Goal: Transaction & Acquisition: Purchase product/service

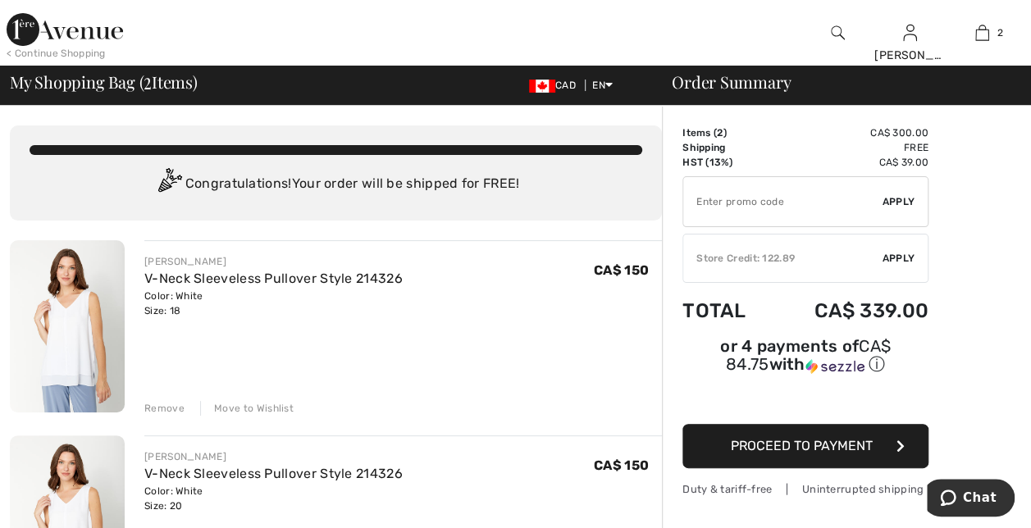
type input "FLASH15"
type input "NEW15"
type input "FREEXPRESS"
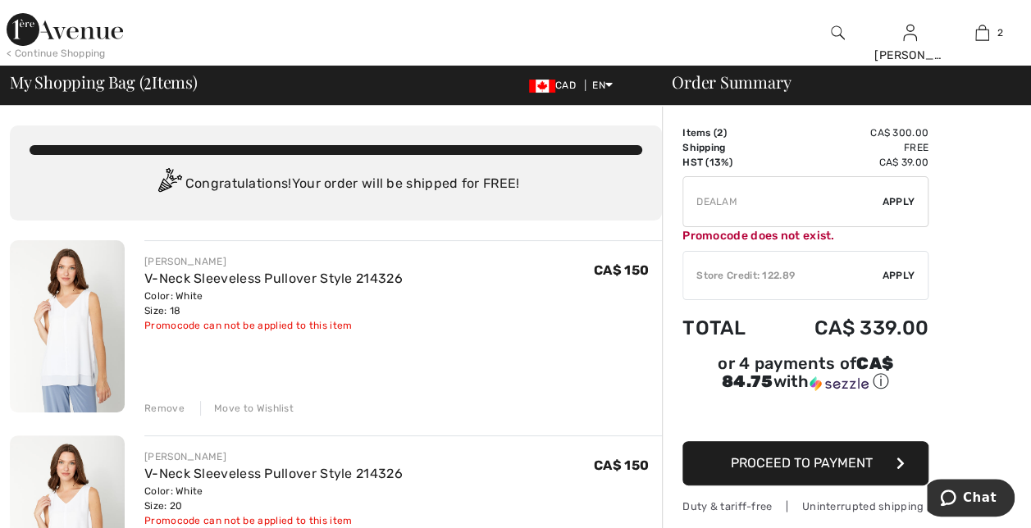
type input "PANTSVIP"
type input "FREEDENIMBAG"
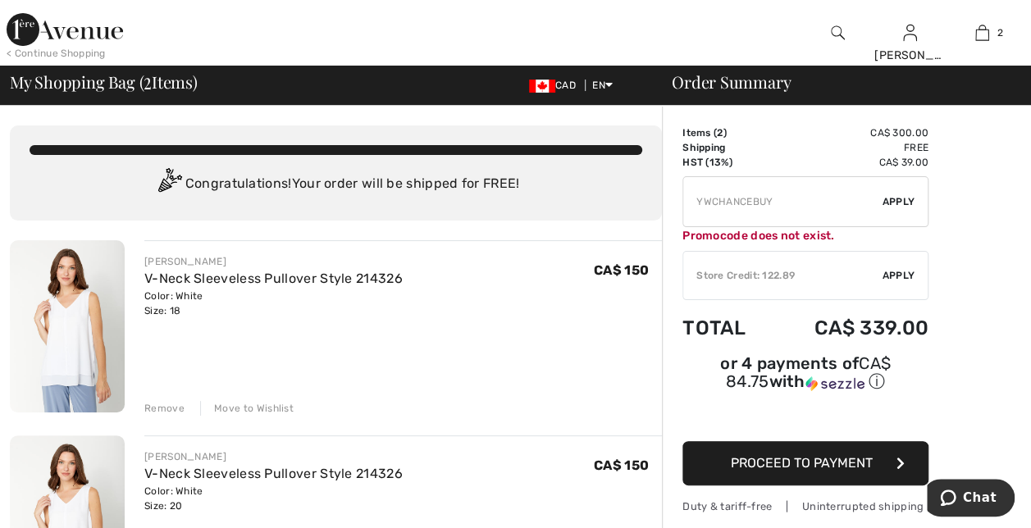
type input "NEW15"
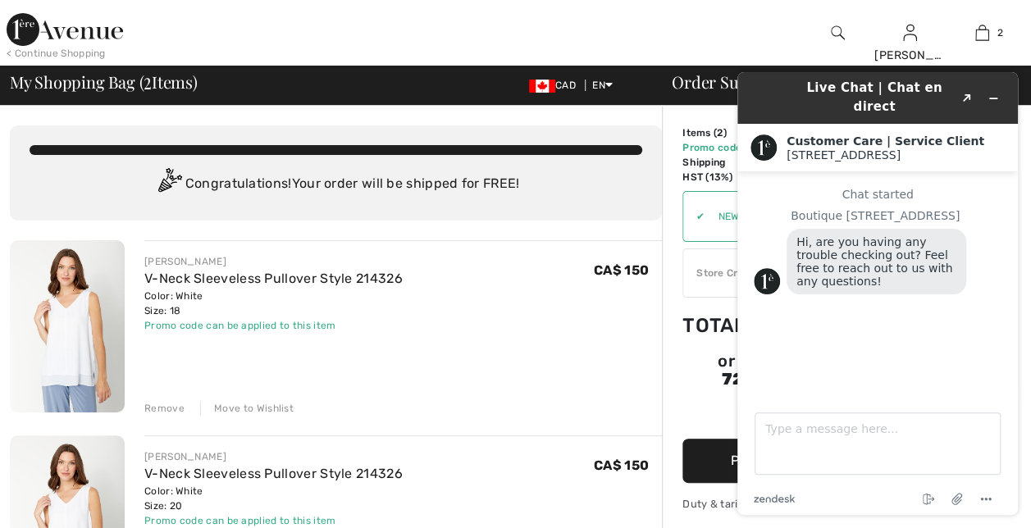
click at [398, 37] on div at bounding box center [388, 33] width 516 height 66
click at [474, 335] on div "FRANK LYMAN V-Neck Sleeveless Pullover Style 214326 Color: White Size: 18 Final…" at bounding box center [402, 327] width 517 height 175
click at [22, 49] on div "< Continue Shopping" at bounding box center [56, 53] width 99 height 15
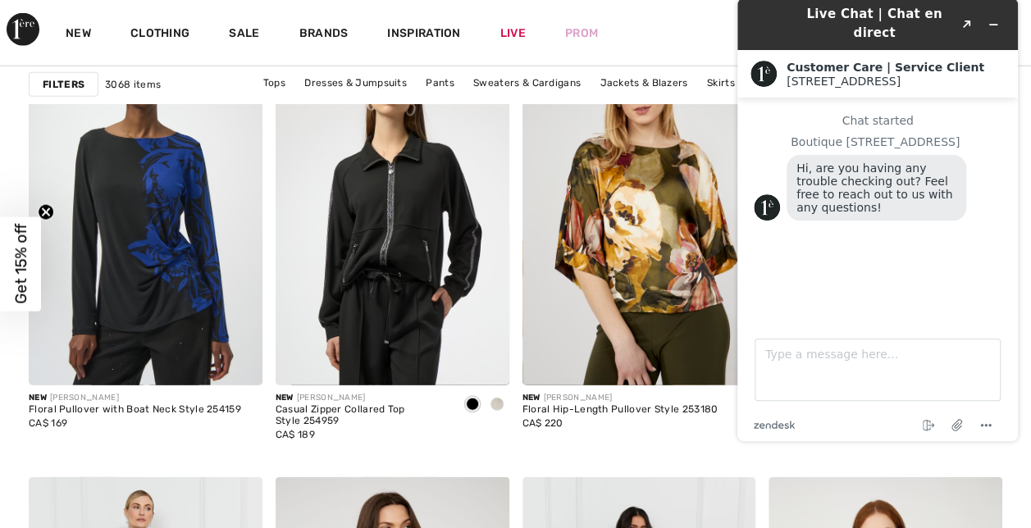
scroll to position [2132, 0]
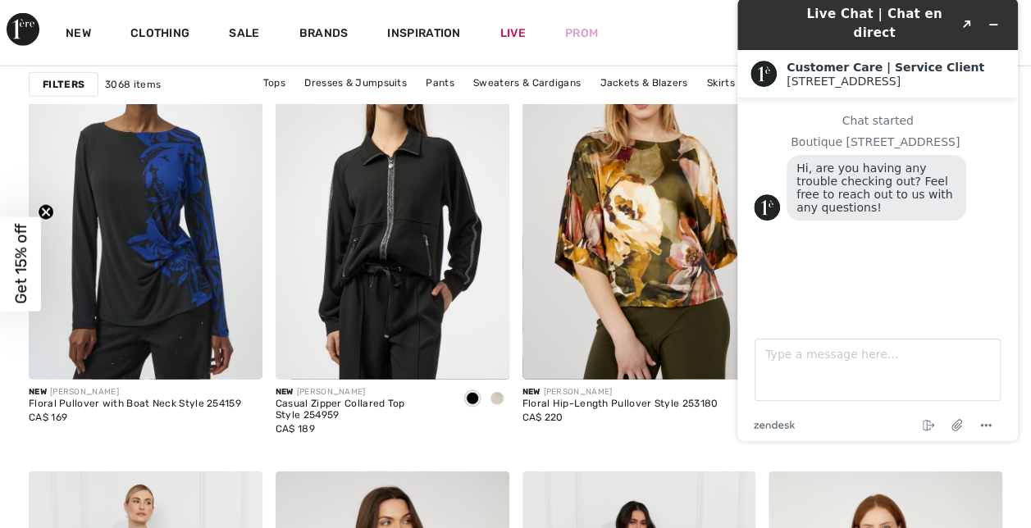
click at [1013, 11] on header "Live Chat | Chat en direct Created with Sketch." at bounding box center [877, 24] width 280 height 52
click at [692, 16] on div "New Clothing Sale Brands Inspiration Live Prom Miriam Hi, Miriam! 180 Reward po…" at bounding box center [515, 33] width 1031 height 66
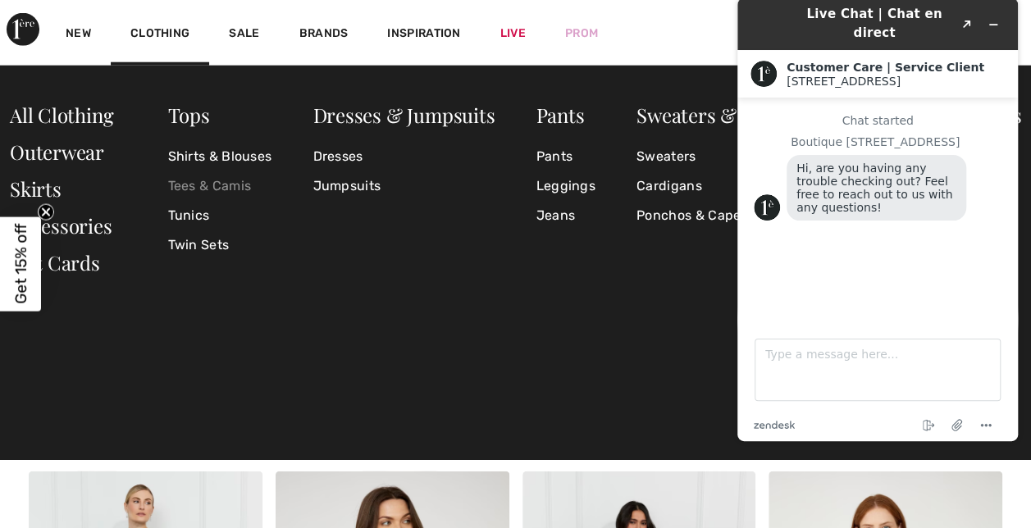
click at [210, 185] on link "Tees & Camis" at bounding box center [220, 186] width 104 height 30
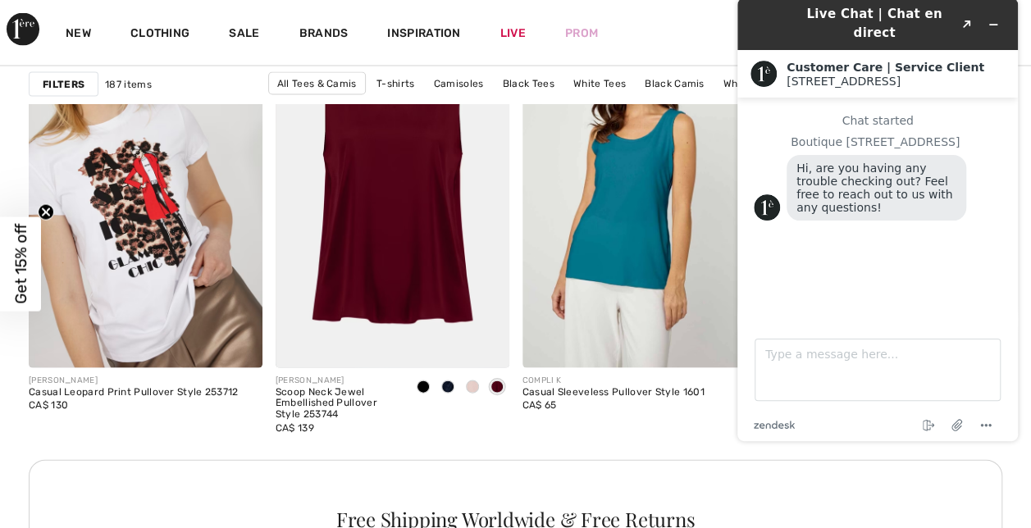
scroll to position [1558, 0]
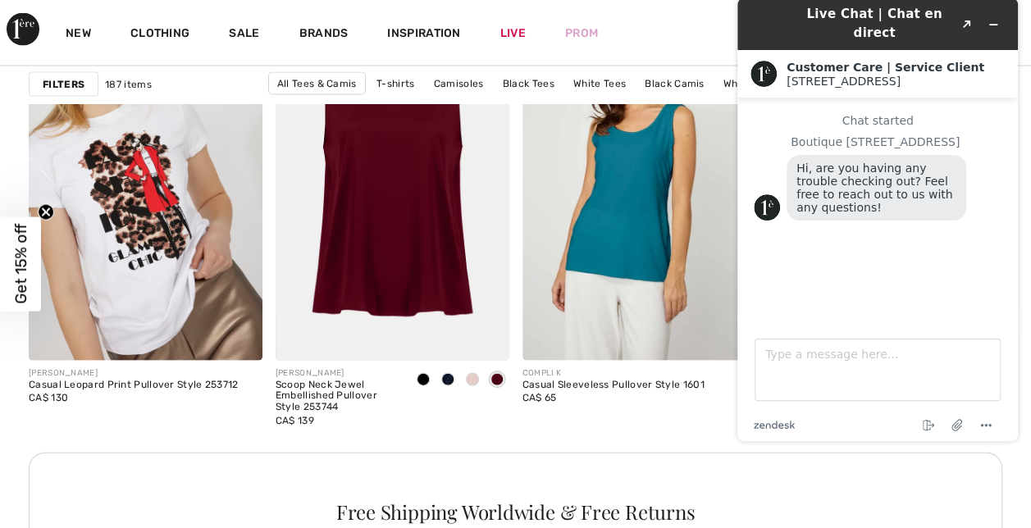
click at [749, 15] on div "Live Chat | Chat en direct Created with Sketch." at bounding box center [877, 24] width 257 height 39
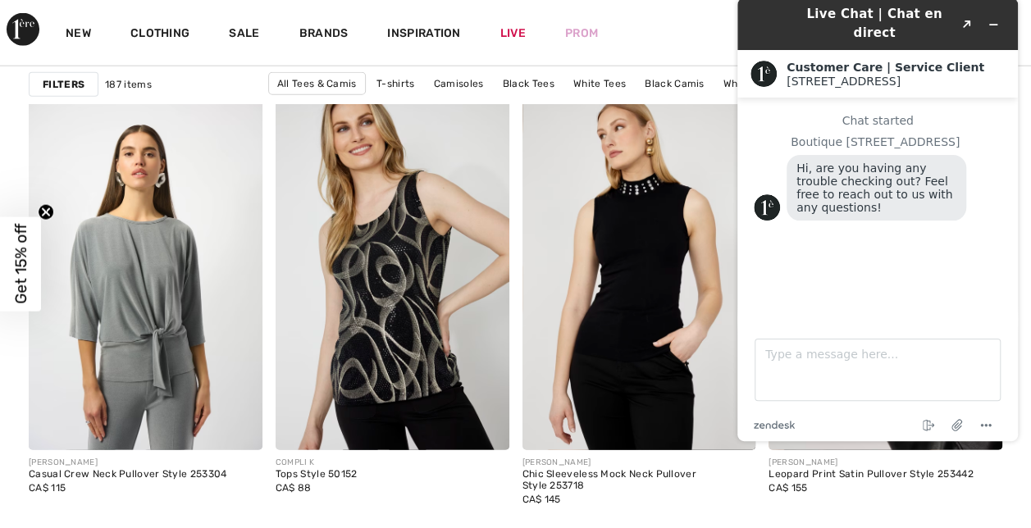
scroll to position [2214, 0]
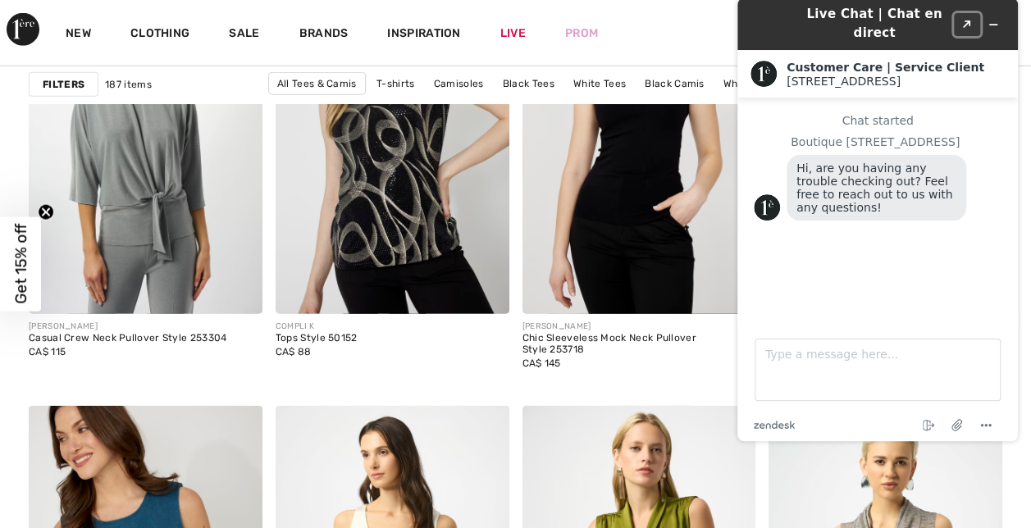
click at [969, 20] on icon "Popout" at bounding box center [967, 24] width 8 height 8
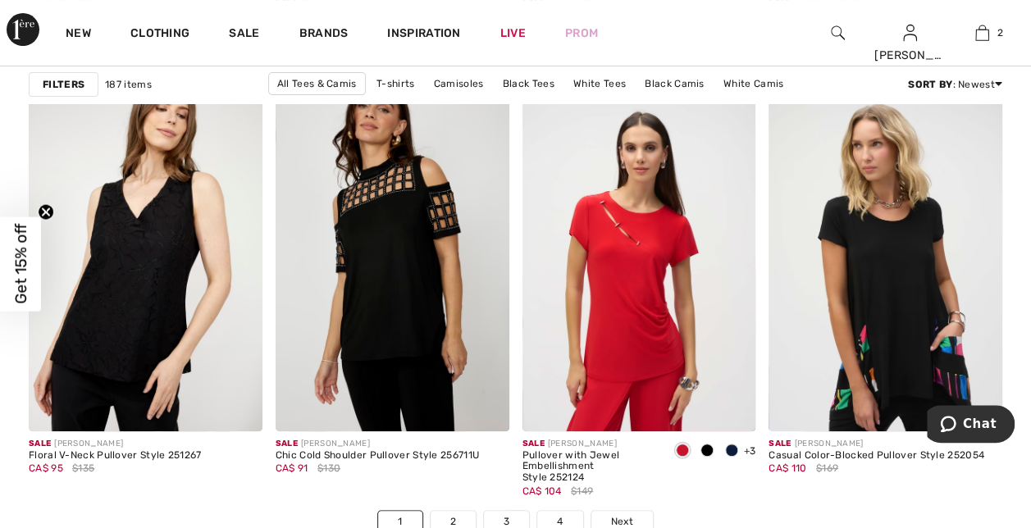
scroll to position [6477, 0]
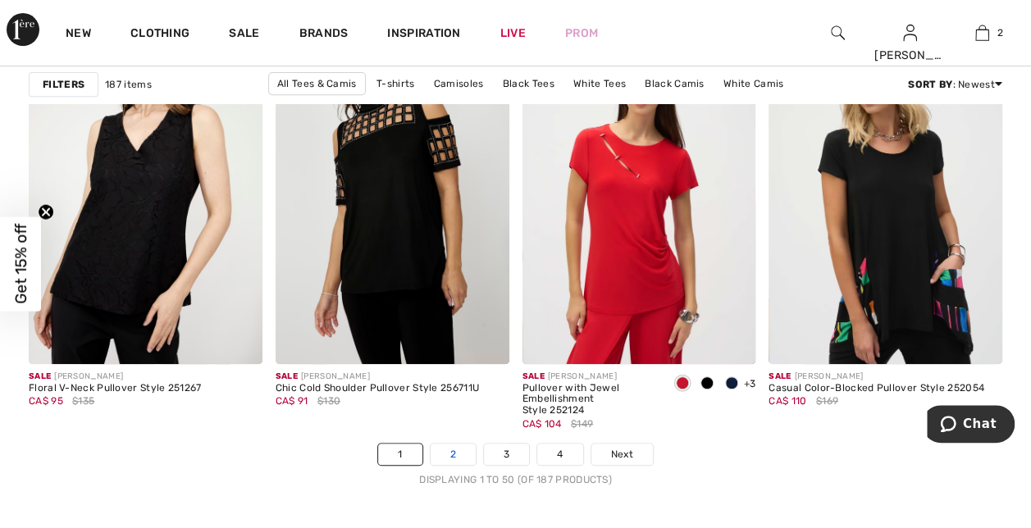
click at [446, 454] on link "2" at bounding box center [452, 454] width 45 height 21
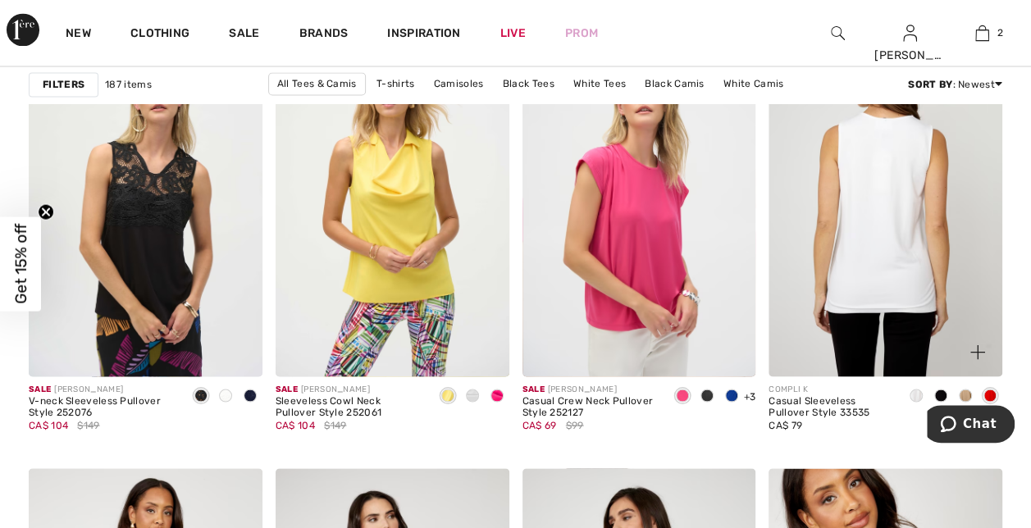
scroll to position [4427, 0]
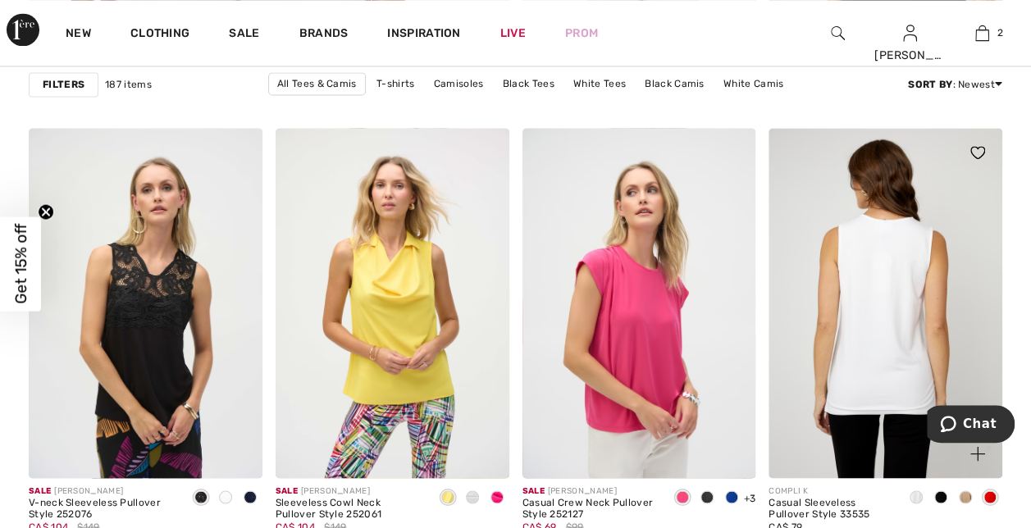
click at [899, 272] on img at bounding box center [885, 303] width 234 height 350
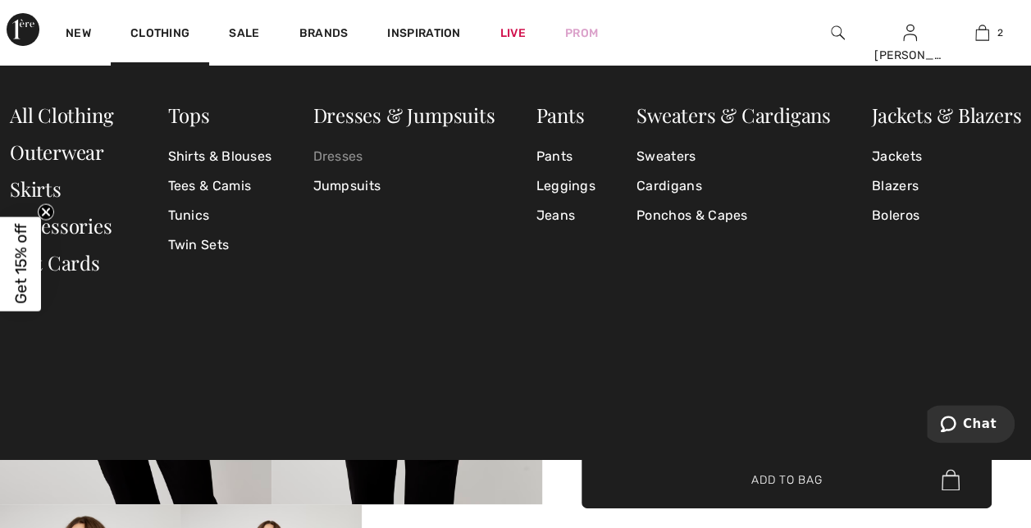
click at [326, 161] on link "Dresses" at bounding box center [403, 157] width 182 height 30
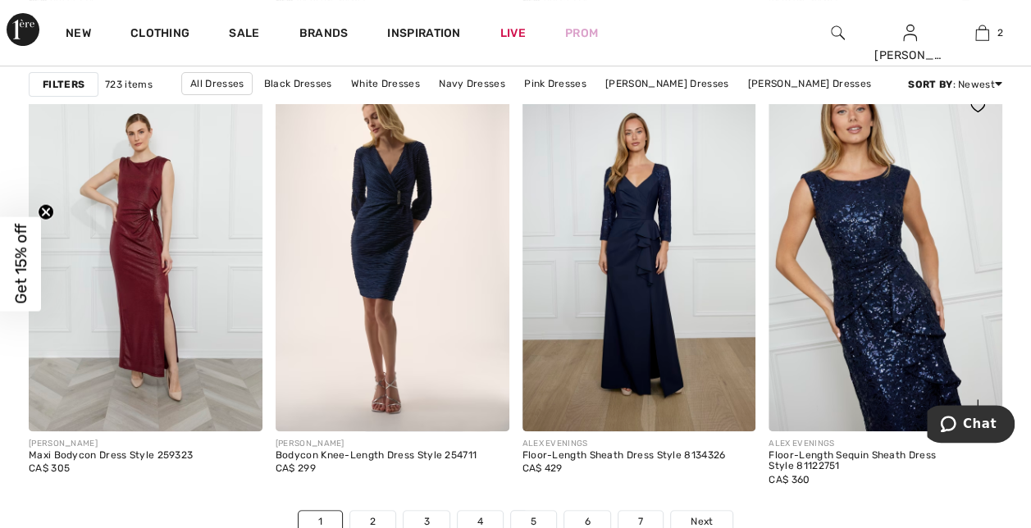
scroll to position [6723, 0]
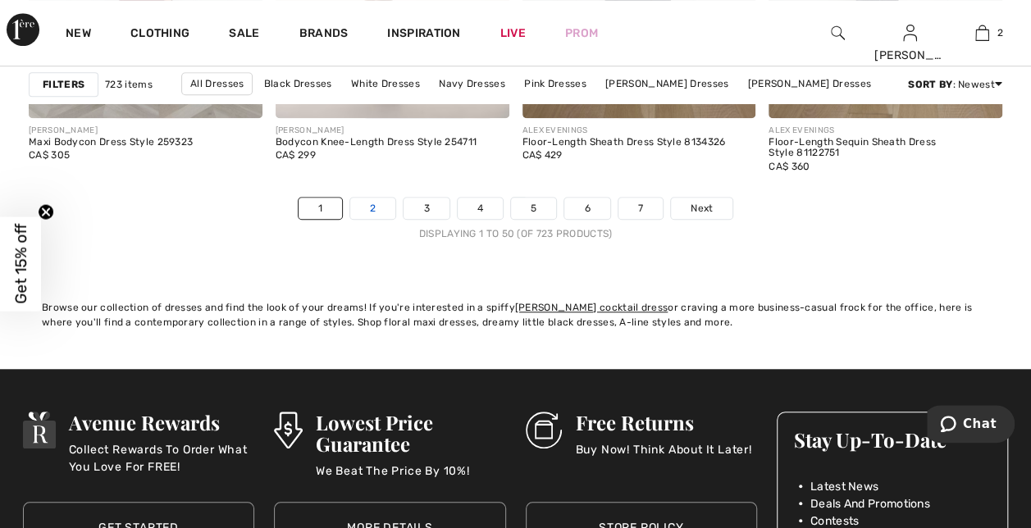
click at [362, 201] on link "2" at bounding box center [372, 208] width 45 height 21
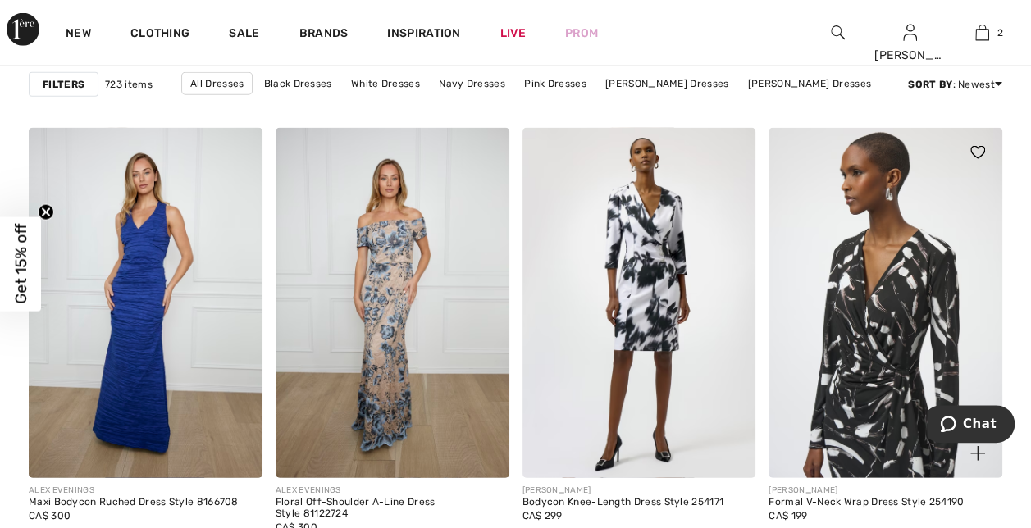
scroll to position [2050, 0]
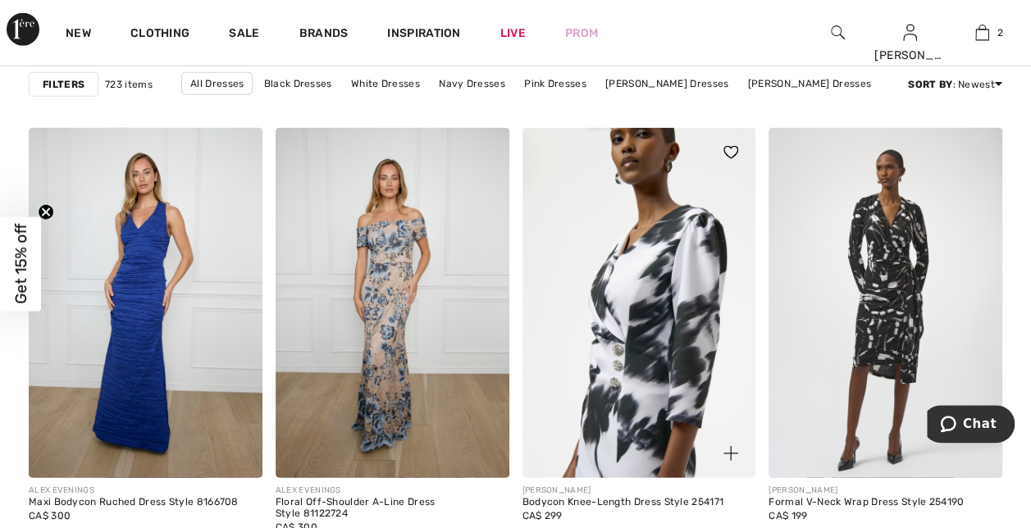
click at [672, 283] on img at bounding box center [639, 303] width 234 height 350
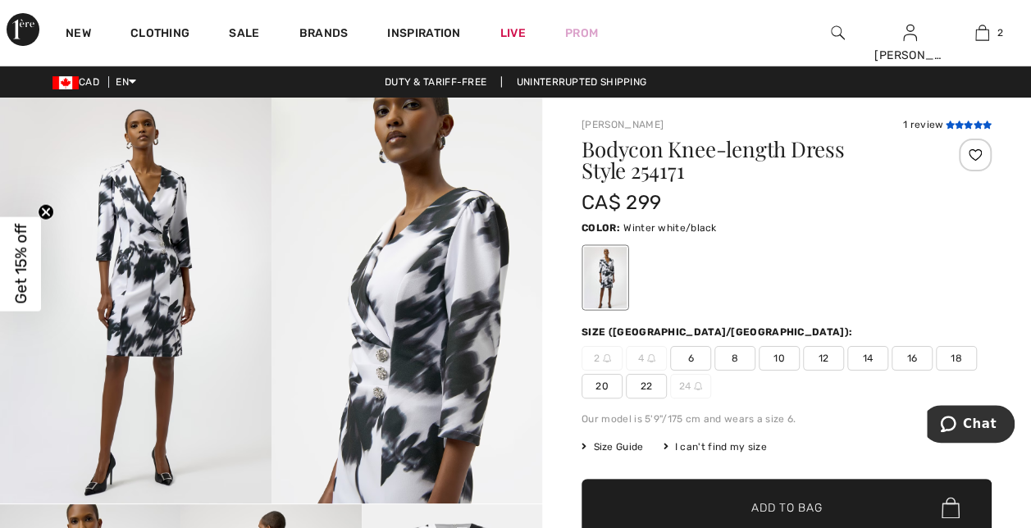
click at [959, 124] on icon at bounding box center [958, 125] width 9 height 8
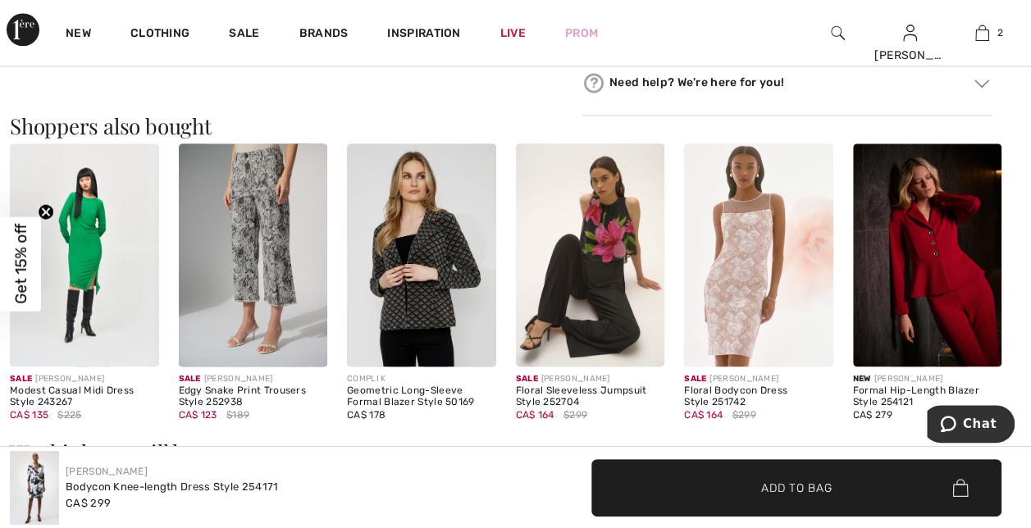
scroll to position [1017, 0]
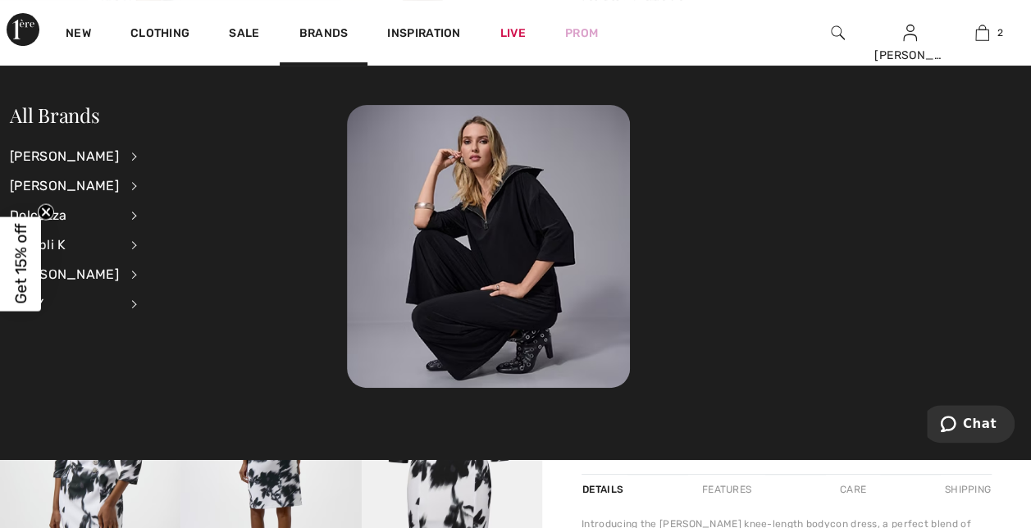
scroll to position [246, 0]
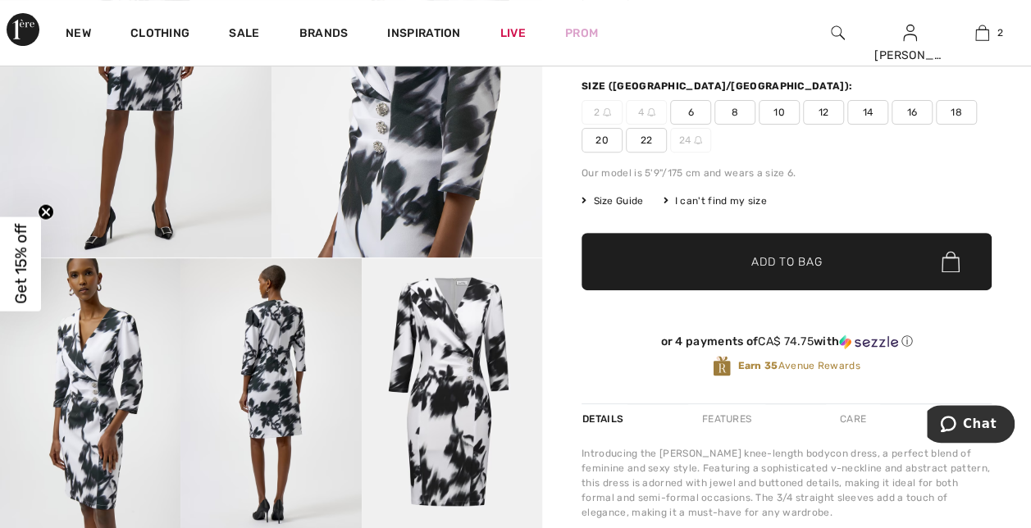
click at [961, 107] on span "18" at bounding box center [955, 112] width 41 height 25
click at [777, 262] on span "Add to Bag" at bounding box center [786, 261] width 71 height 17
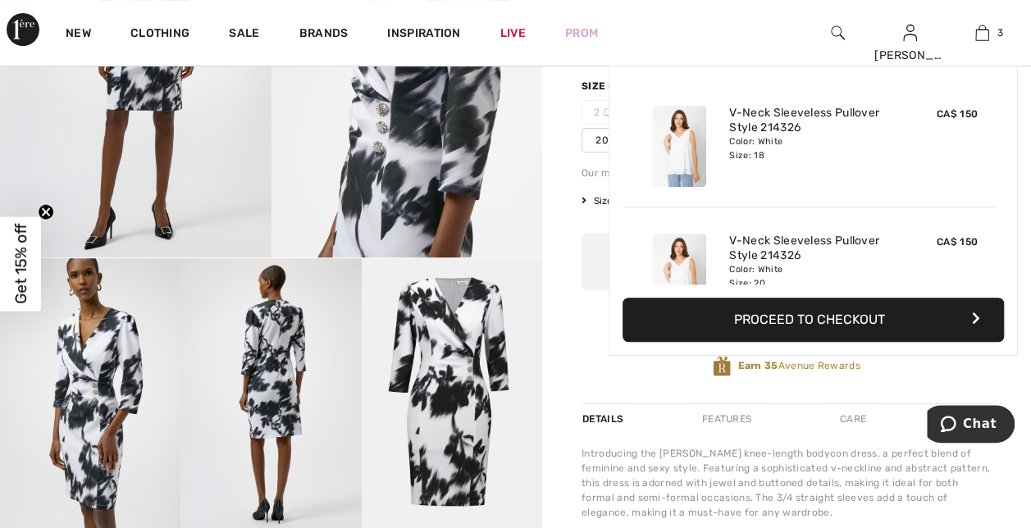
scroll to position [178, 0]
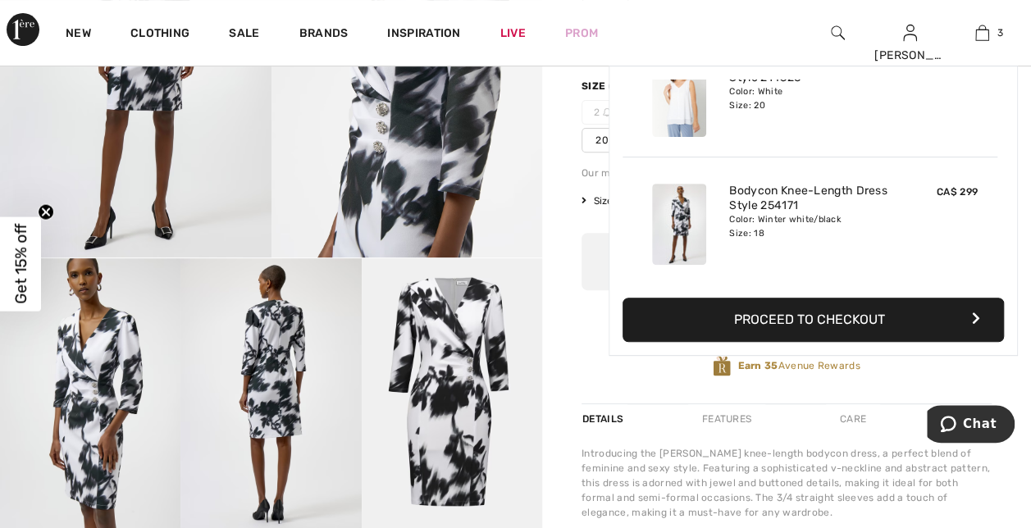
click at [599, 144] on span "20" at bounding box center [601, 140] width 41 height 25
click at [803, 308] on button "Proceed to Checkout" at bounding box center [812, 320] width 381 height 44
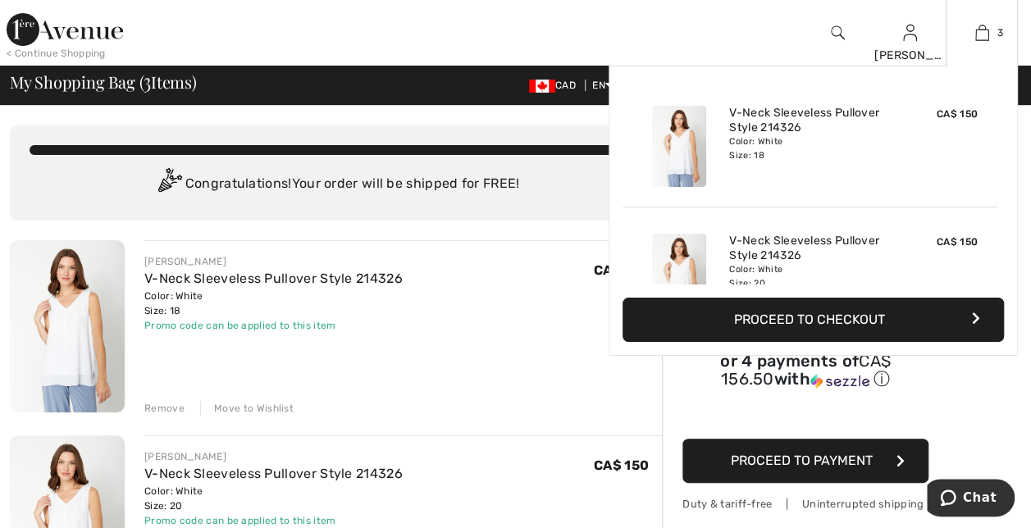
scroll to position [178, 0]
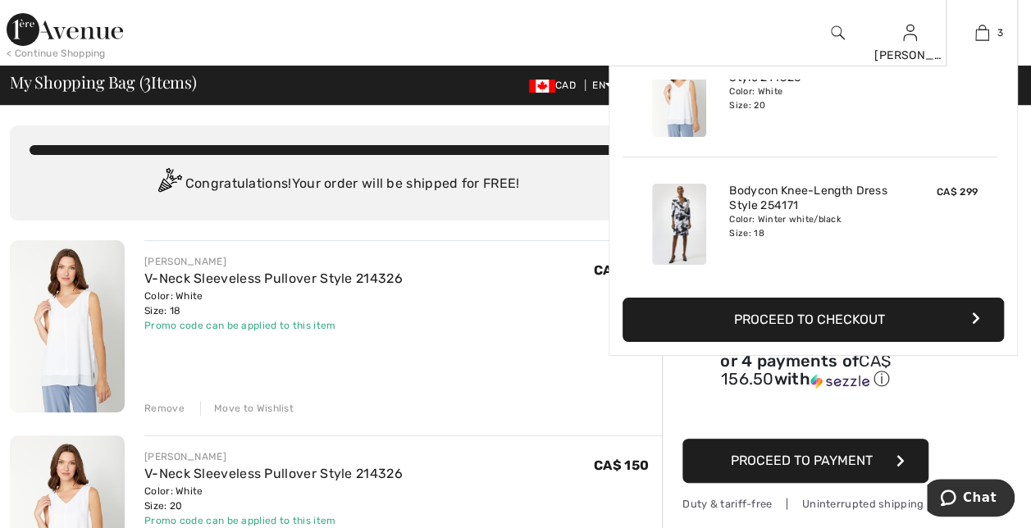
click at [758, 231] on div "Color: Winter white/black Size: 18" at bounding box center [810, 226] width 162 height 26
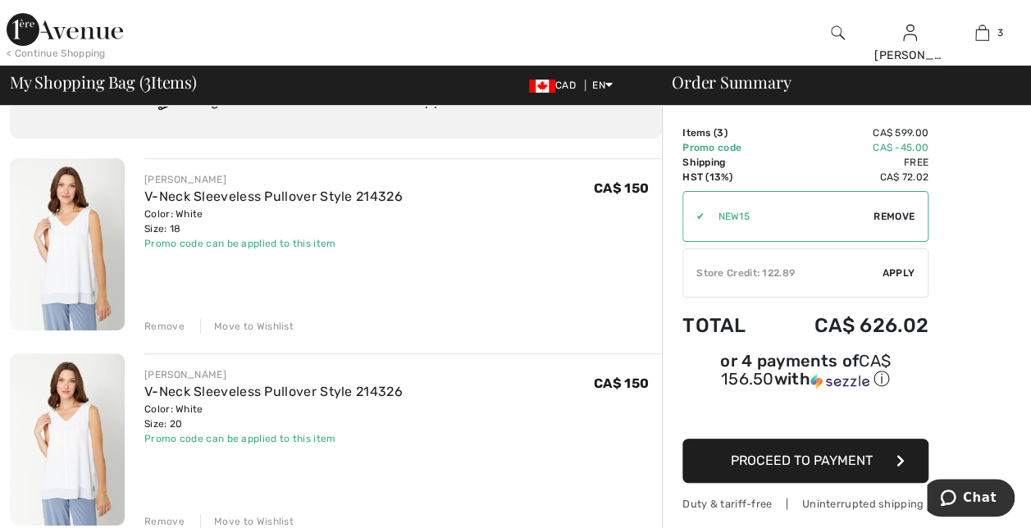
scroll to position [0, 0]
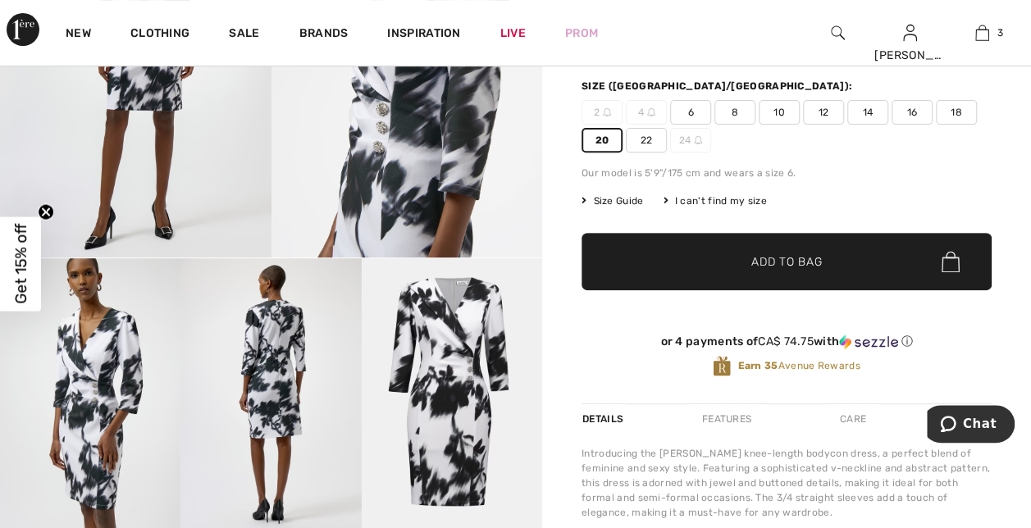
click at [778, 264] on span "Add to Bag" at bounding box center [786, 261] width 71 height 17
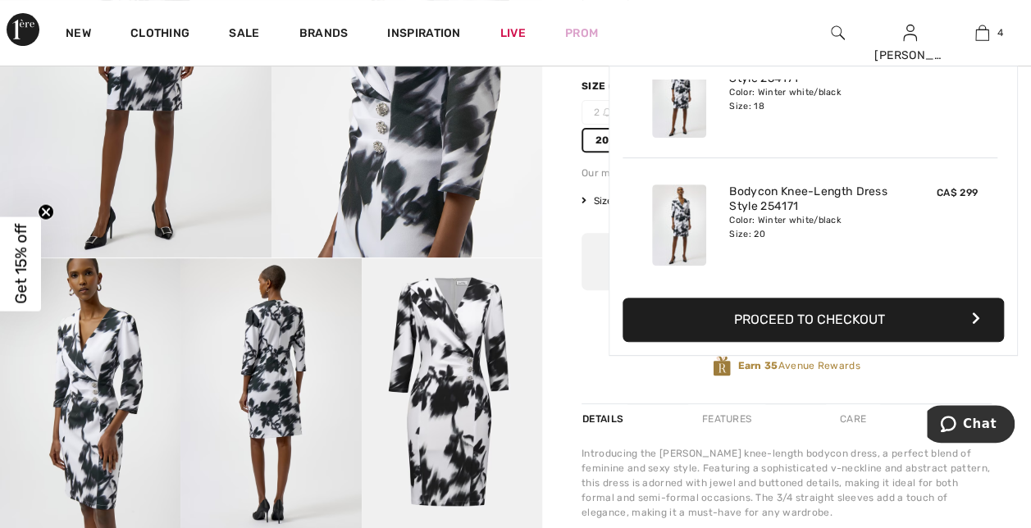
scroll to position [305, 0]
click at [817, 320] on button "Proceed to Checkout" at bounding box center [812, 320] width 381 height 44
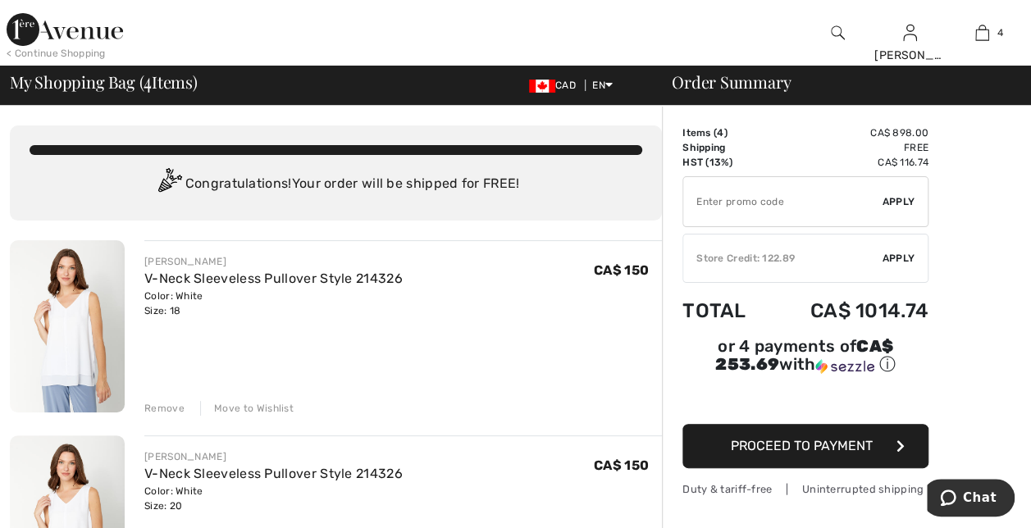
type input "NEW15"
type input "FLASH15"
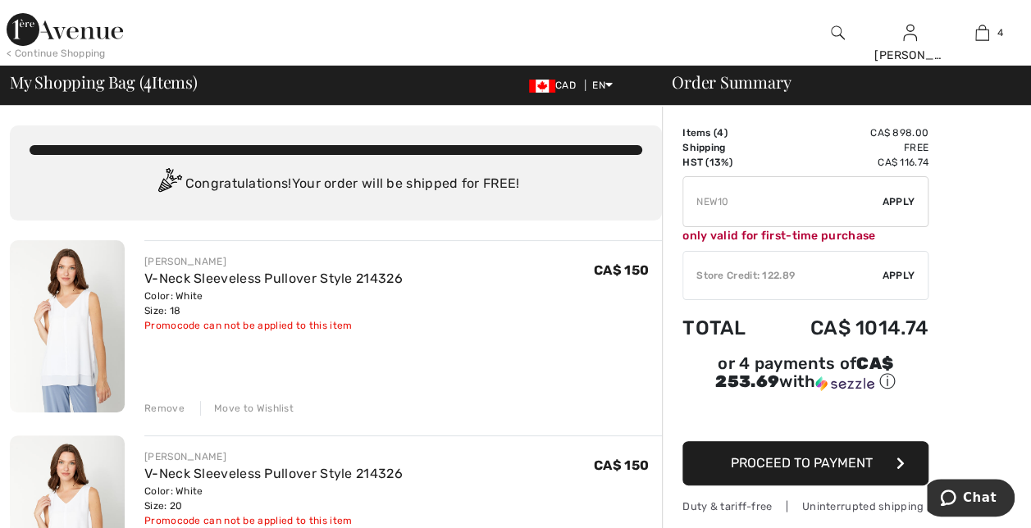
type input "FREEXPRESS"
type input "FREEDENIMBAG"
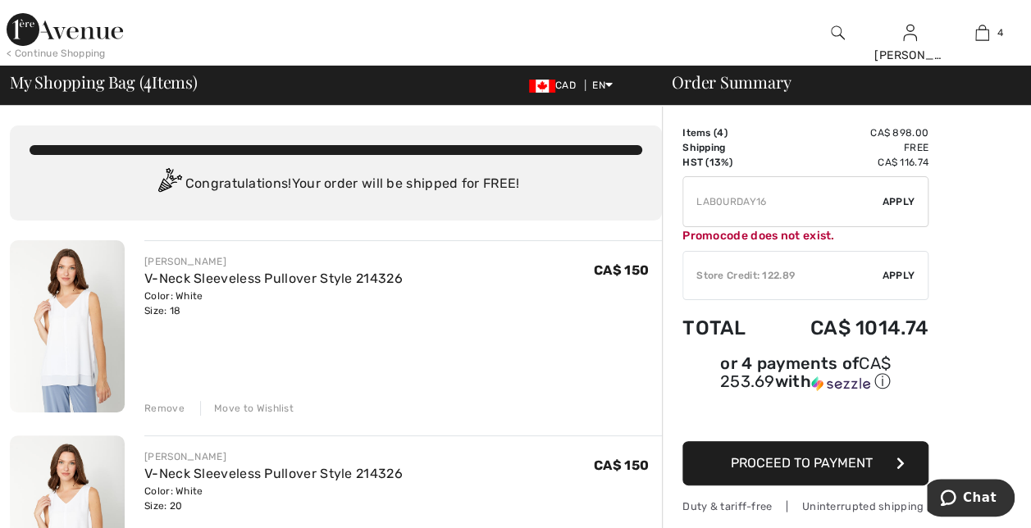
type input "PANTSVIP"
type input "NEW15"
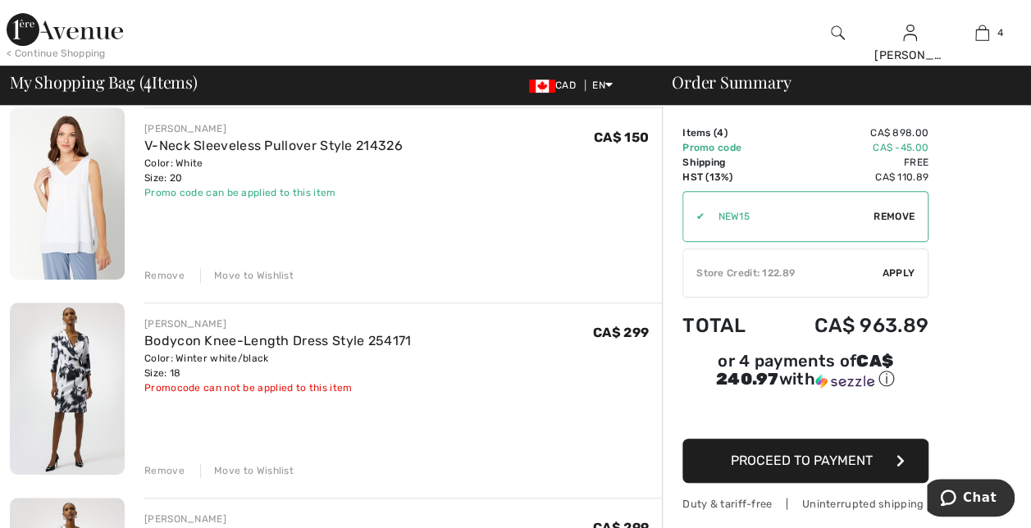
scroll to position [410, 0]
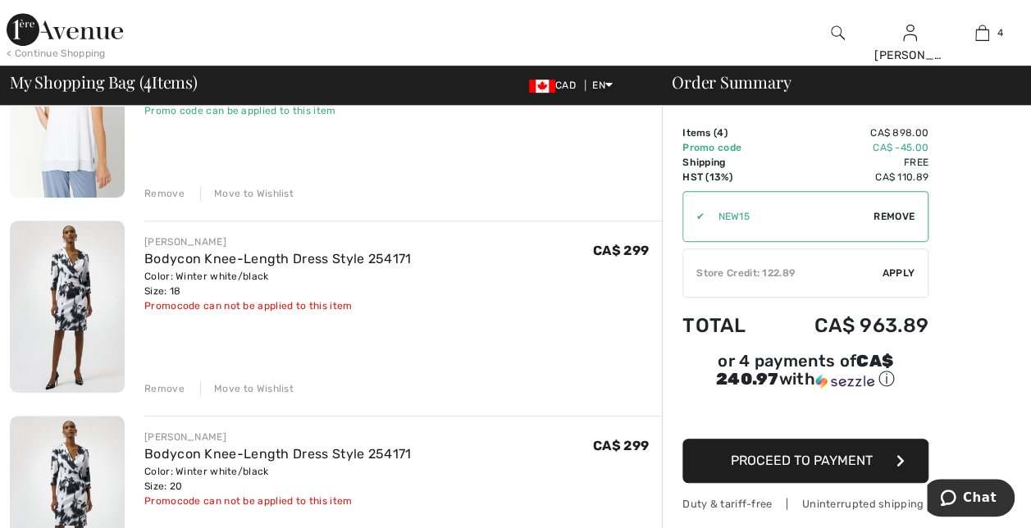
click at [245, 384] on div "Move to Wishlist" at bounding box center [246, 388] width 93 height 15
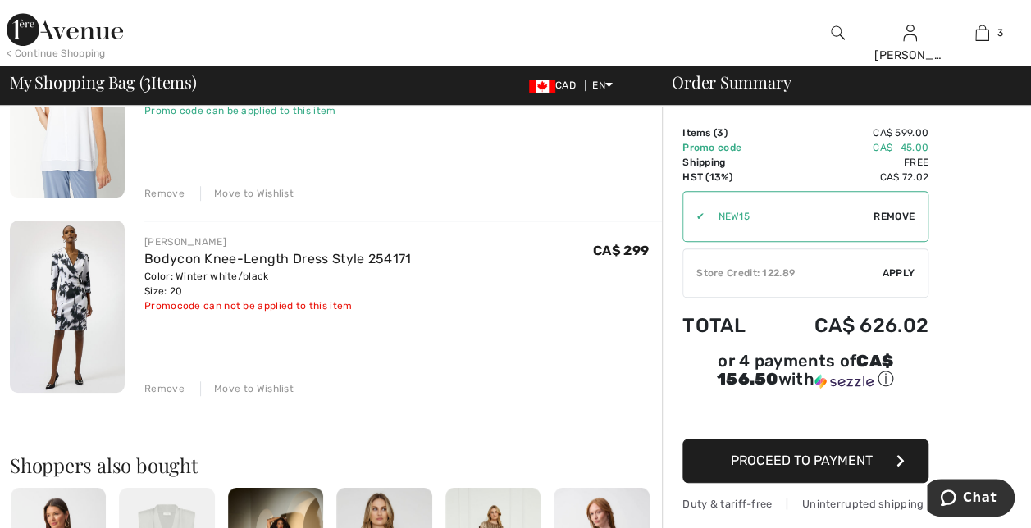
scroll to position [656, 0]
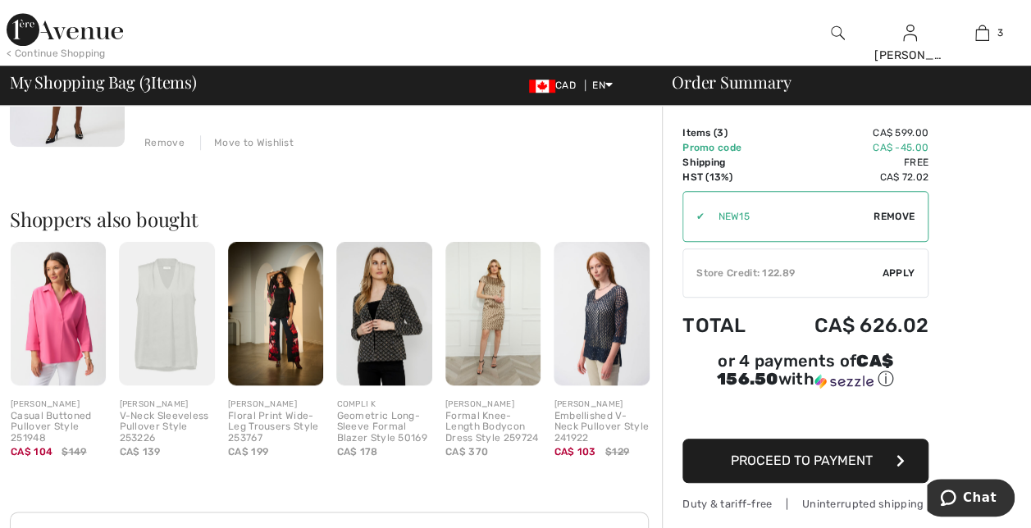
click at [262, 143] on div "Move to Wishlist" at bounding box center [246, 142] width 93 height 15
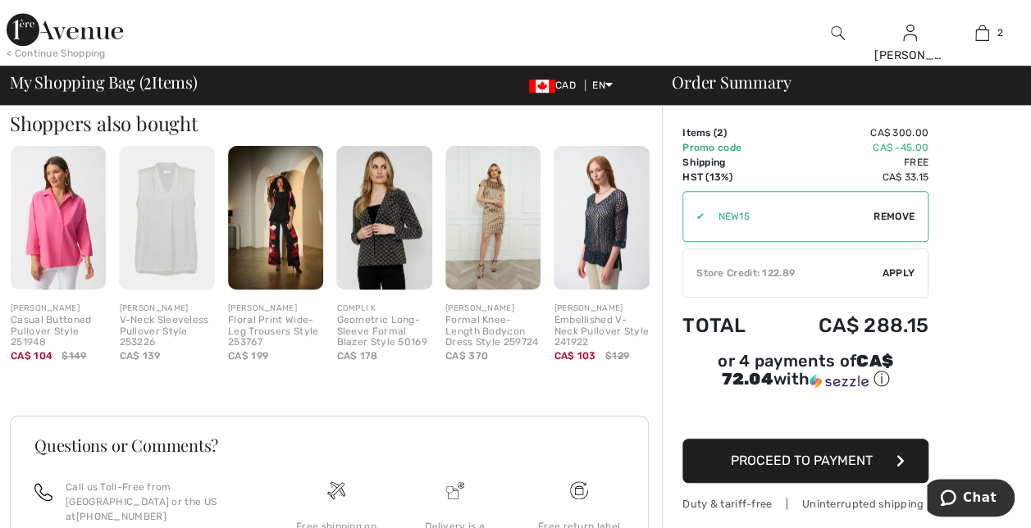
scroll to position [635, 0]
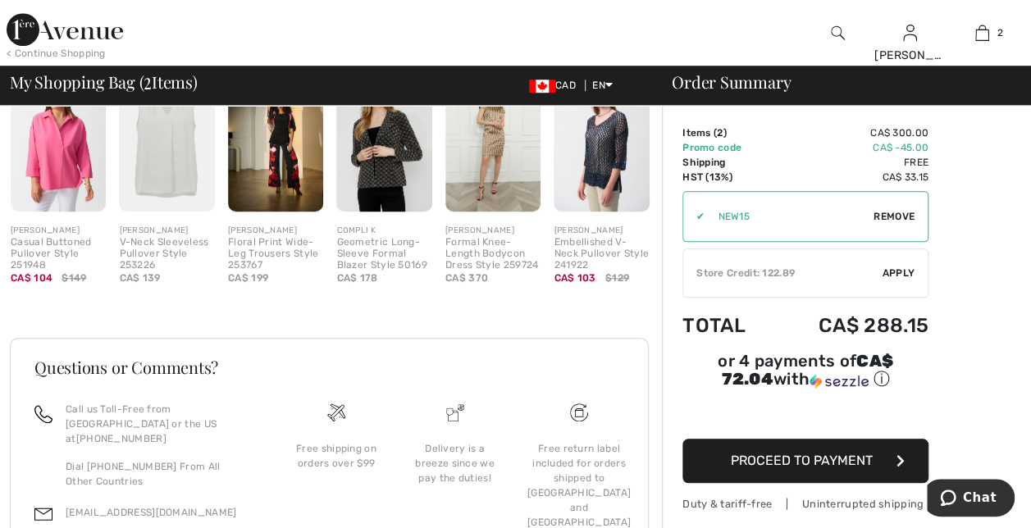
click at [766, 453] on span "Proceed to Payment" at bounding box center [802, 461] width 142 height 16
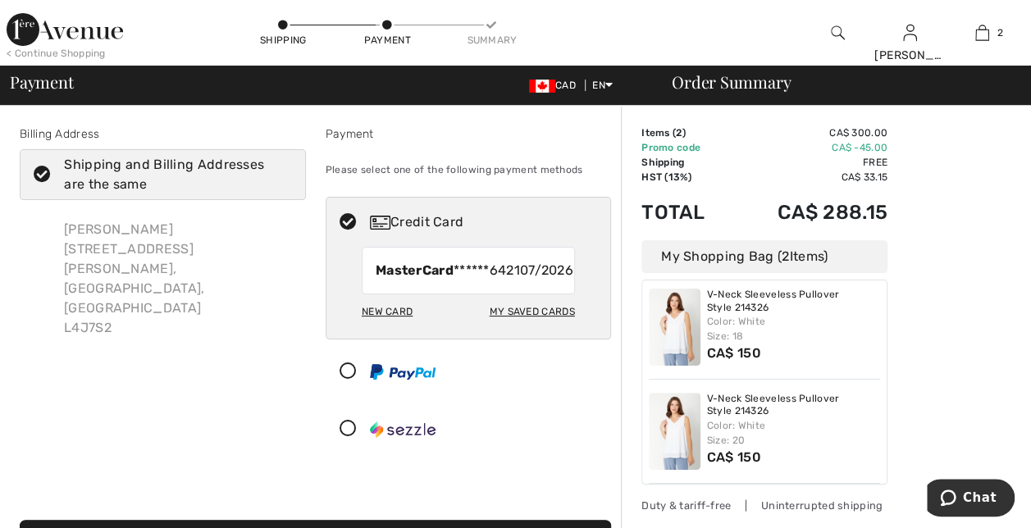
click at [993, 273] on div "Order Summary Details Items ( 2 ) CA$ 300.00 Promo code CA$ -45.00 Shipping Fre…" at bounding box center [826, 496] width 410 height 780
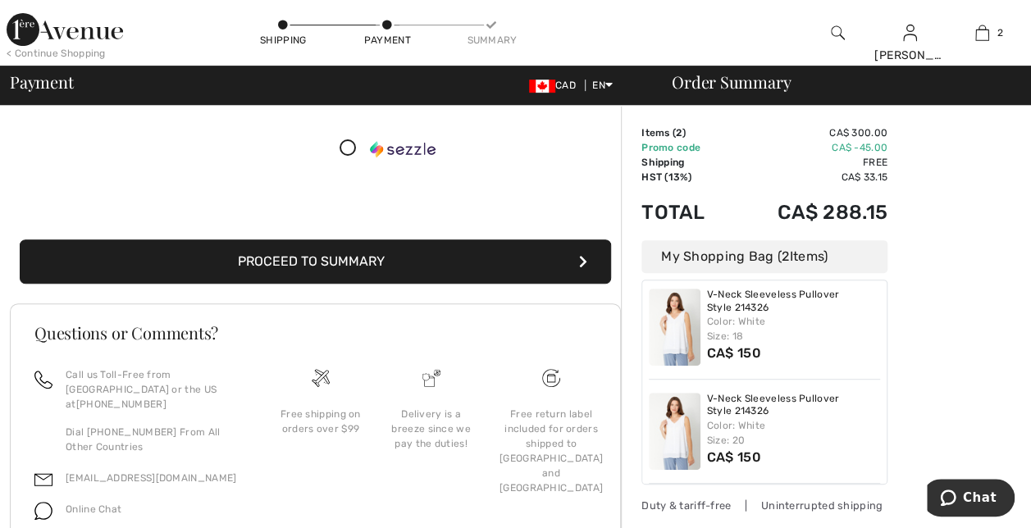
scroll to position [113, 0]
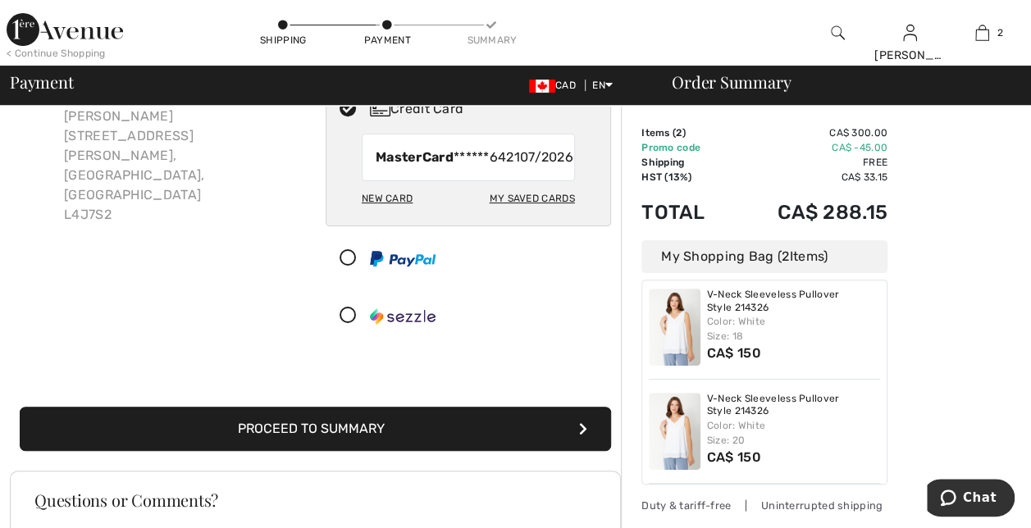
click at [444, 443] on button "Proceed to Summary" at bounding box center [315, 429] width 591 height 44
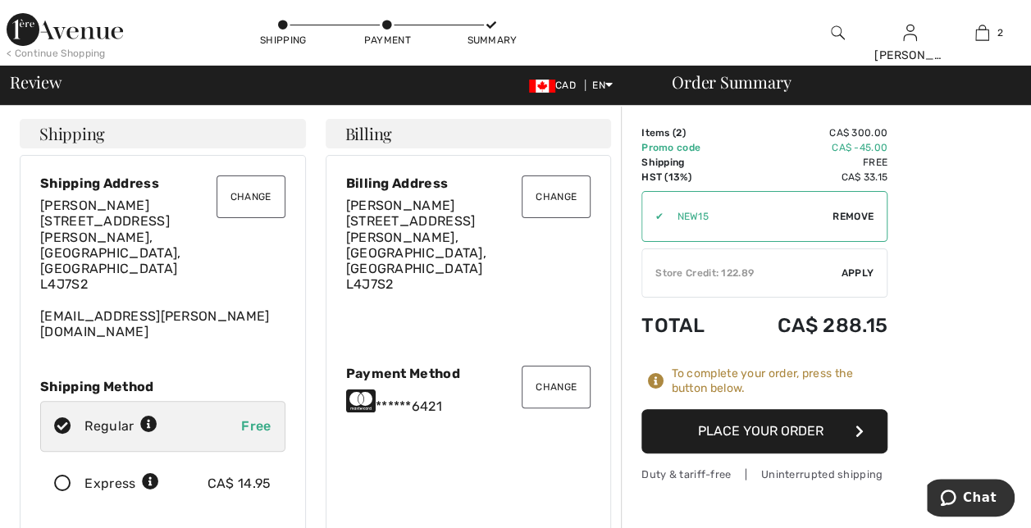
click at [843, 429] on button "Place Your Order" at bounding box center [764, 431] width 246 height 44
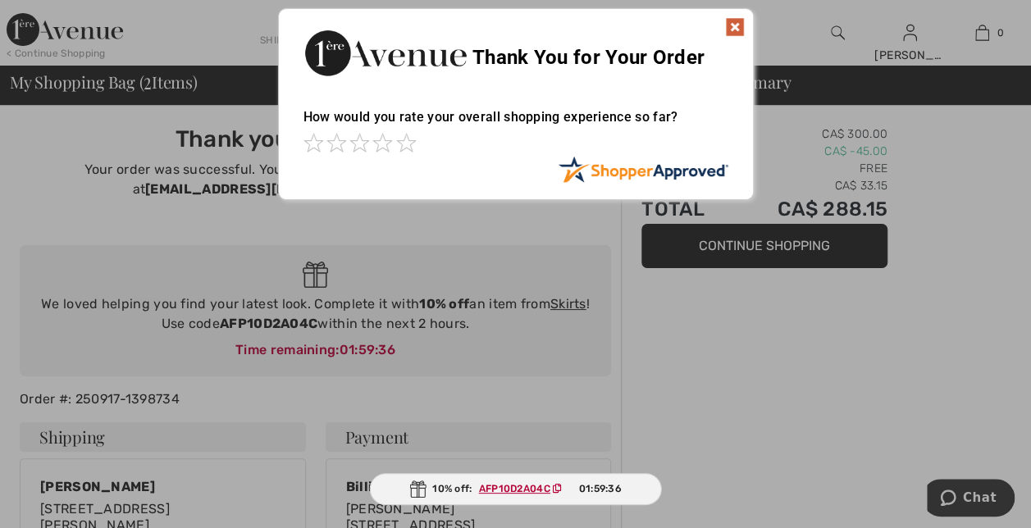
click at [737, 21] on img at bounding box center [735, 27] width 20 height 20
